Goal: Browse casually: Explore the website without a specific task or goal

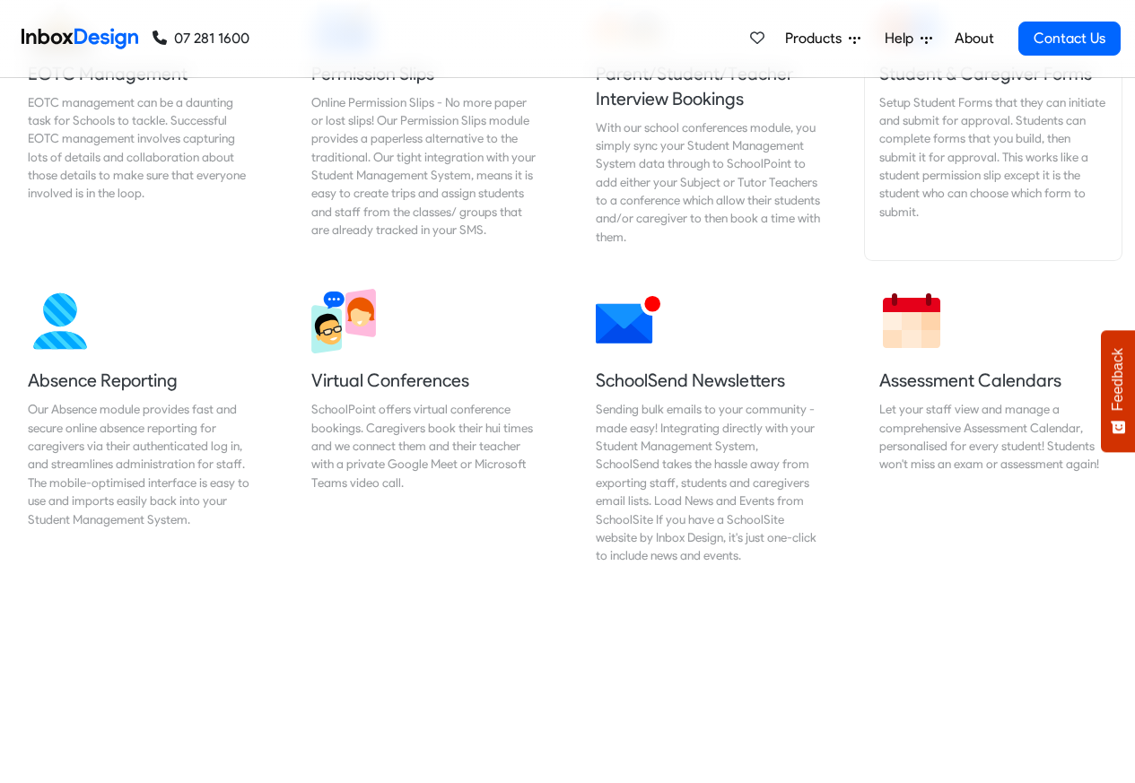
scroll to position [1292, 0]
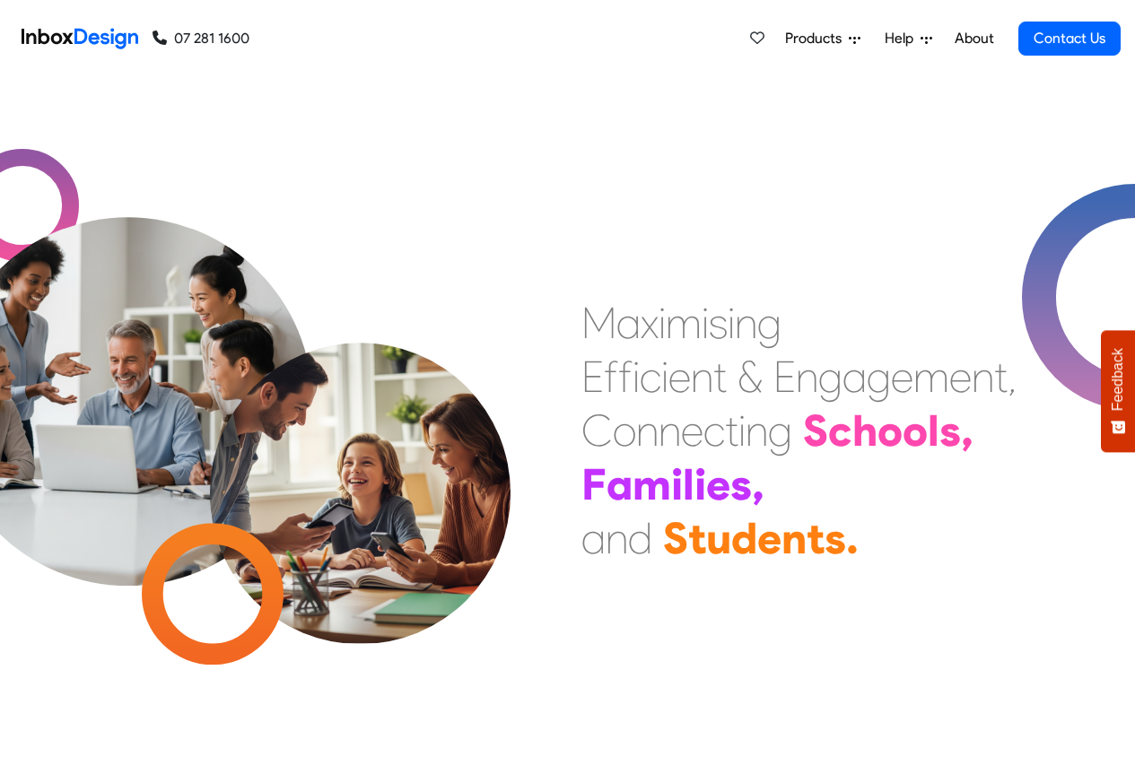
checkbox input "true"
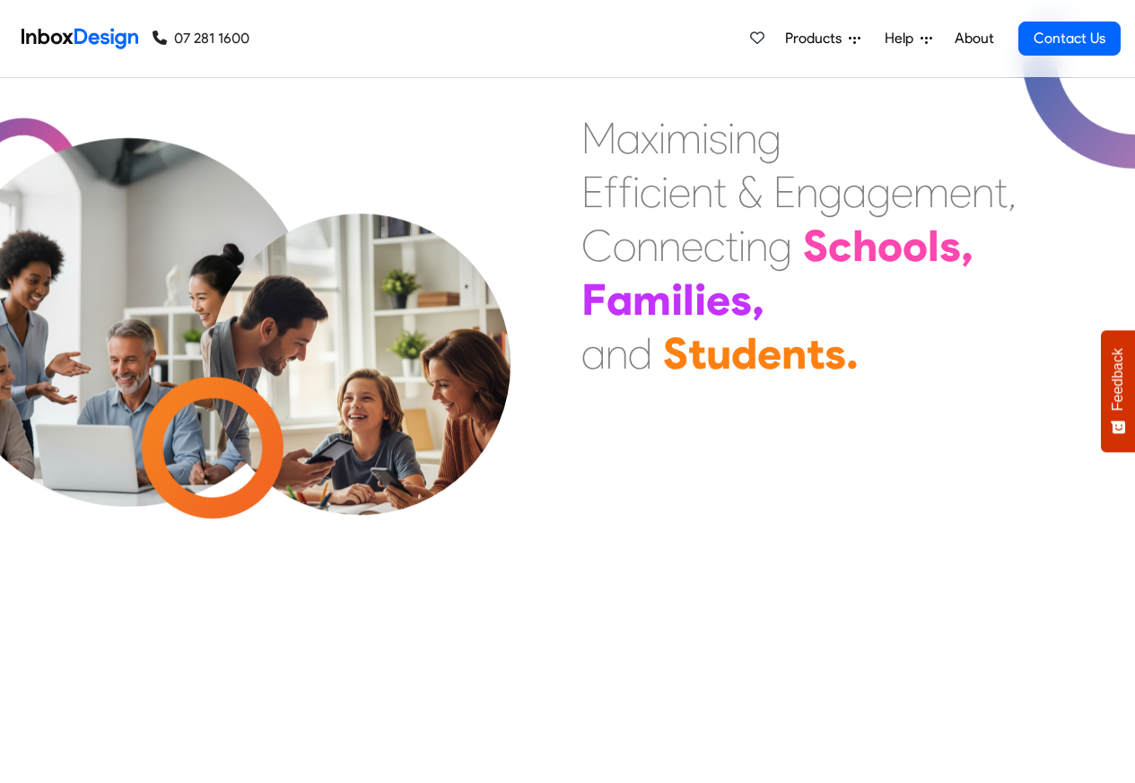
checkbox input "true"
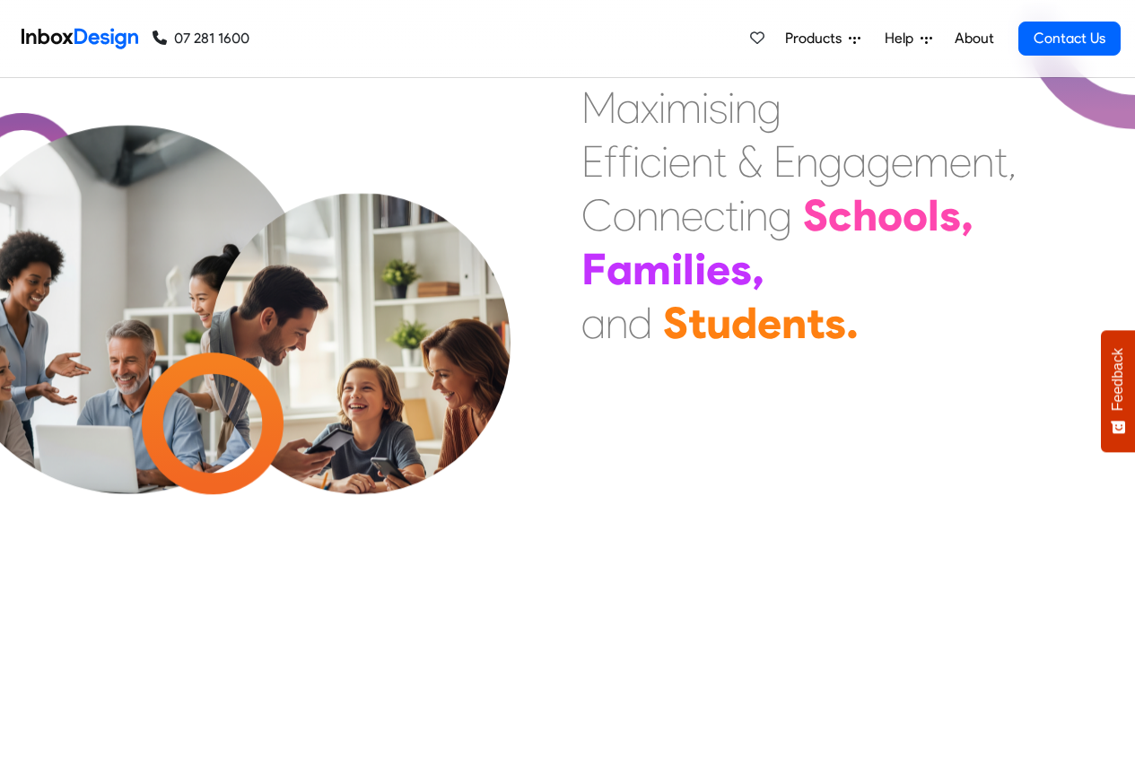
checkbox input "true"
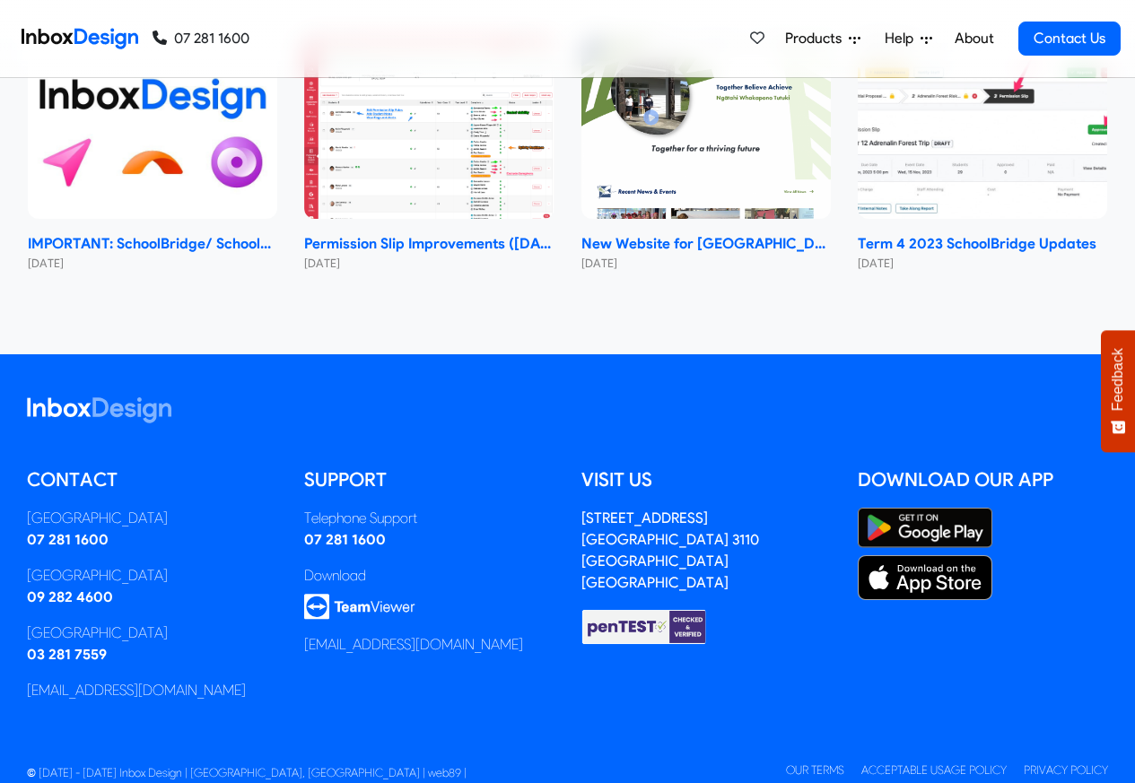
checkbox input "true"
